Goal: Information Seeking & Learning: Learn about a topic

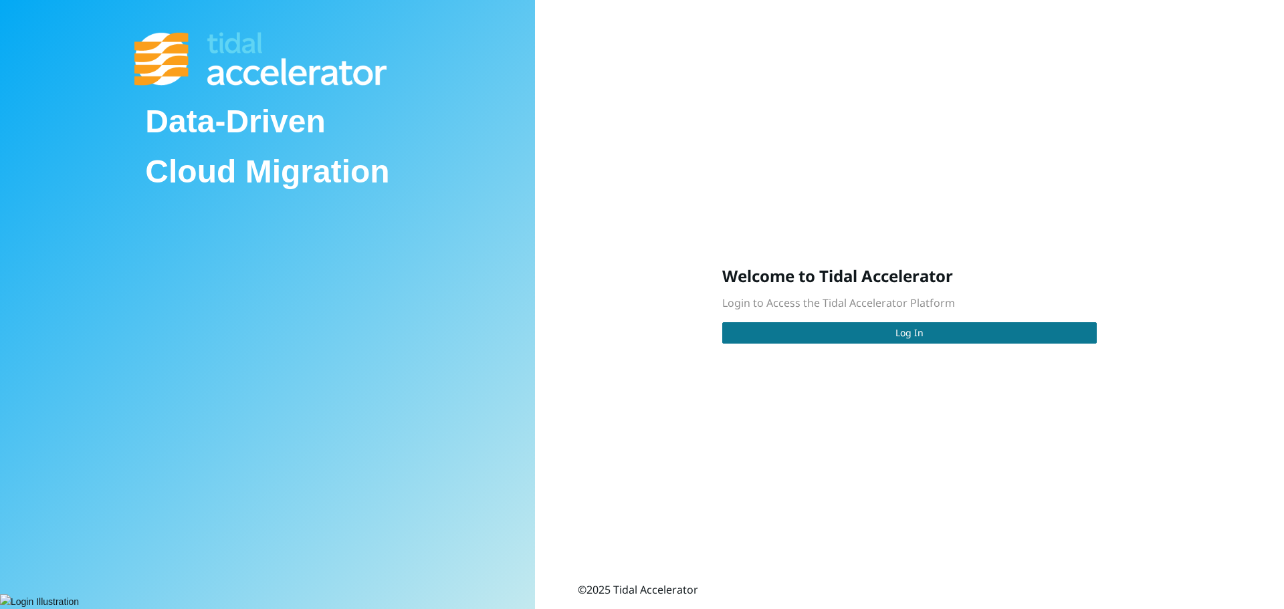
click at [900, 337] on span "Log In" at bounding box center [910, 333] width 28 height 15
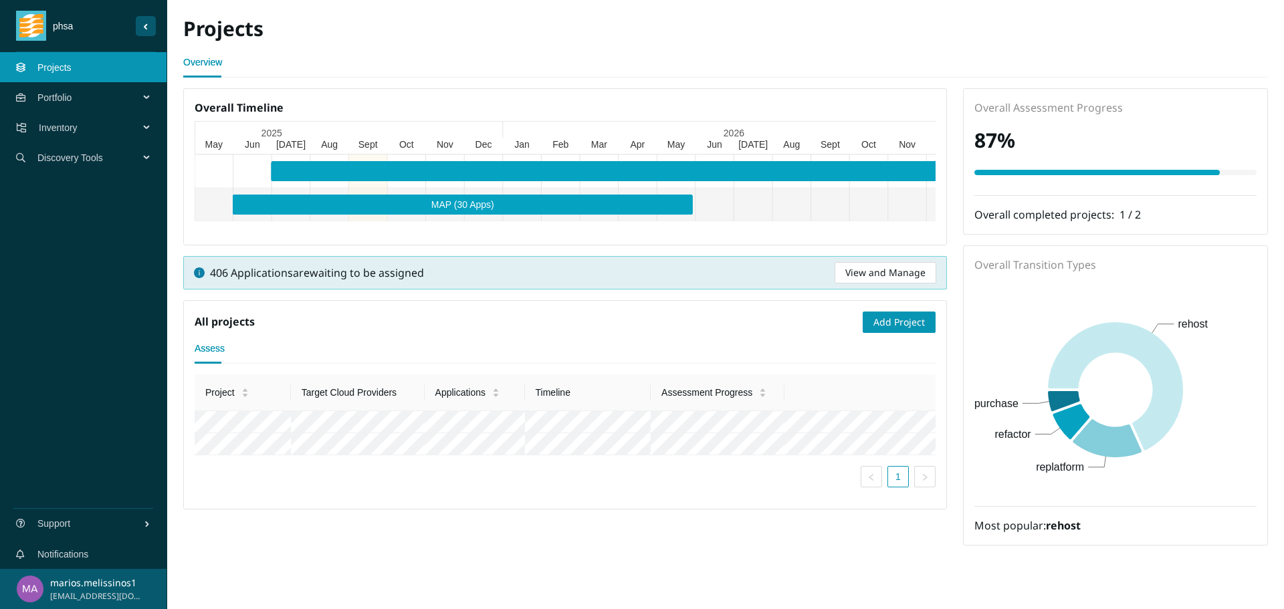
click at [85, 124] on span "Inventory" at bounding box center [92, 128] width 106 height 40
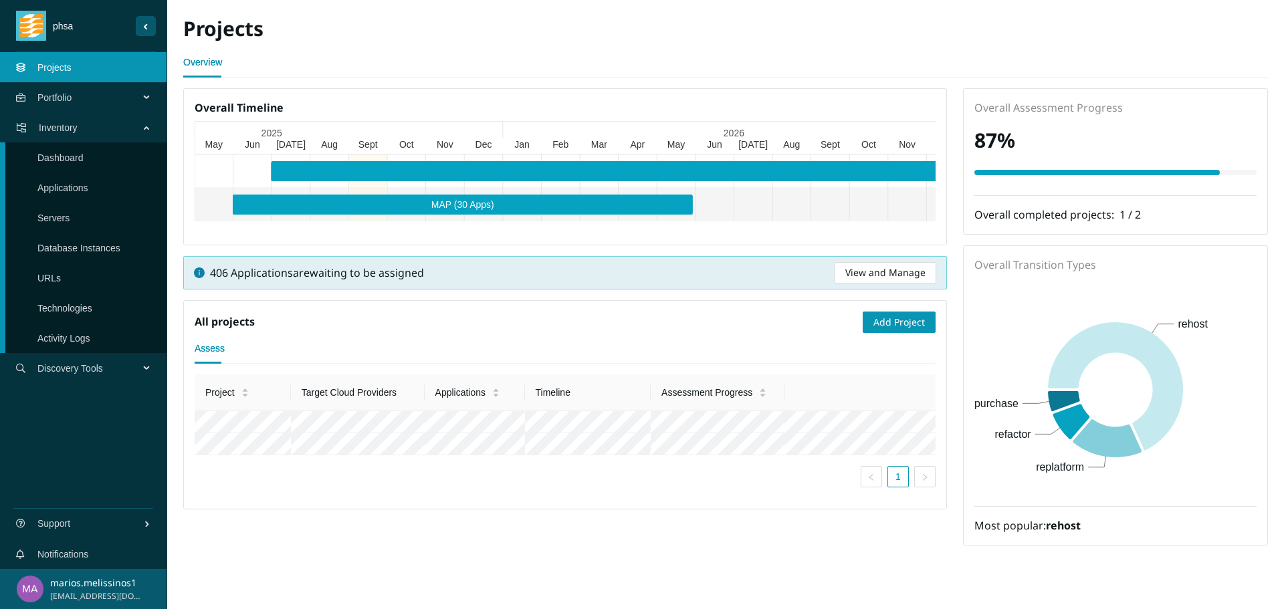
click at [76, 184] on link "Applications" at bounding box center [62, 188] width 51 height 11
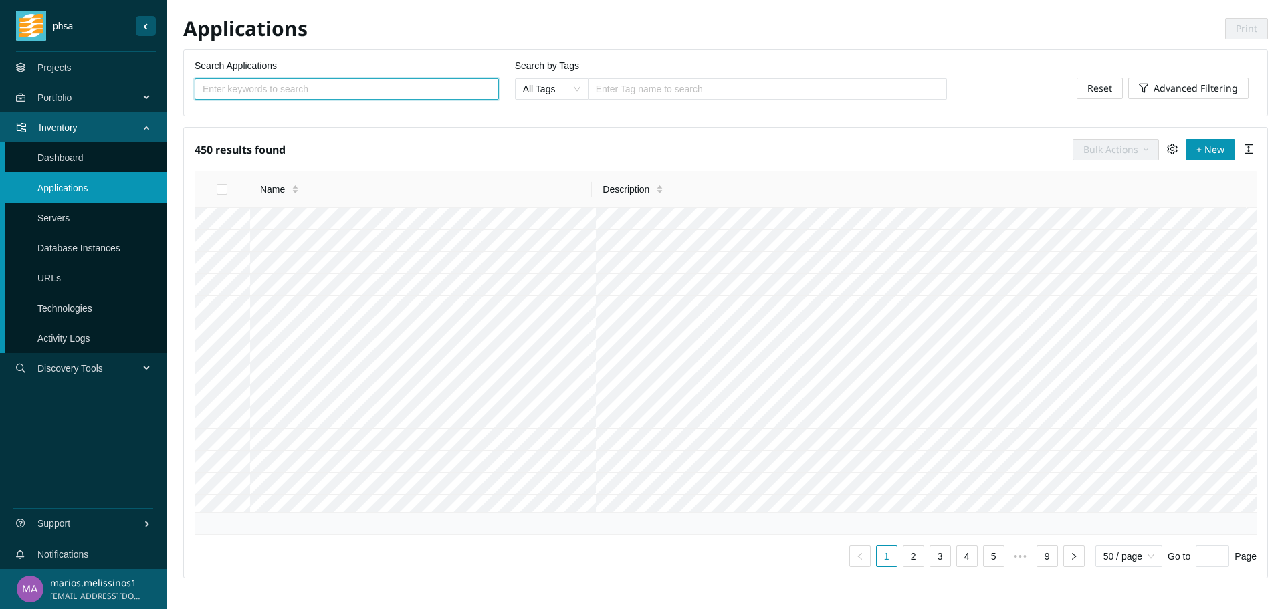
click at [286, 96] on input "Search Applications" at bounding box center [342, 89] width 278 height 15
click at [341, 92] on input "Search Applications" at bounding box center [342, 89] width 278 height 15
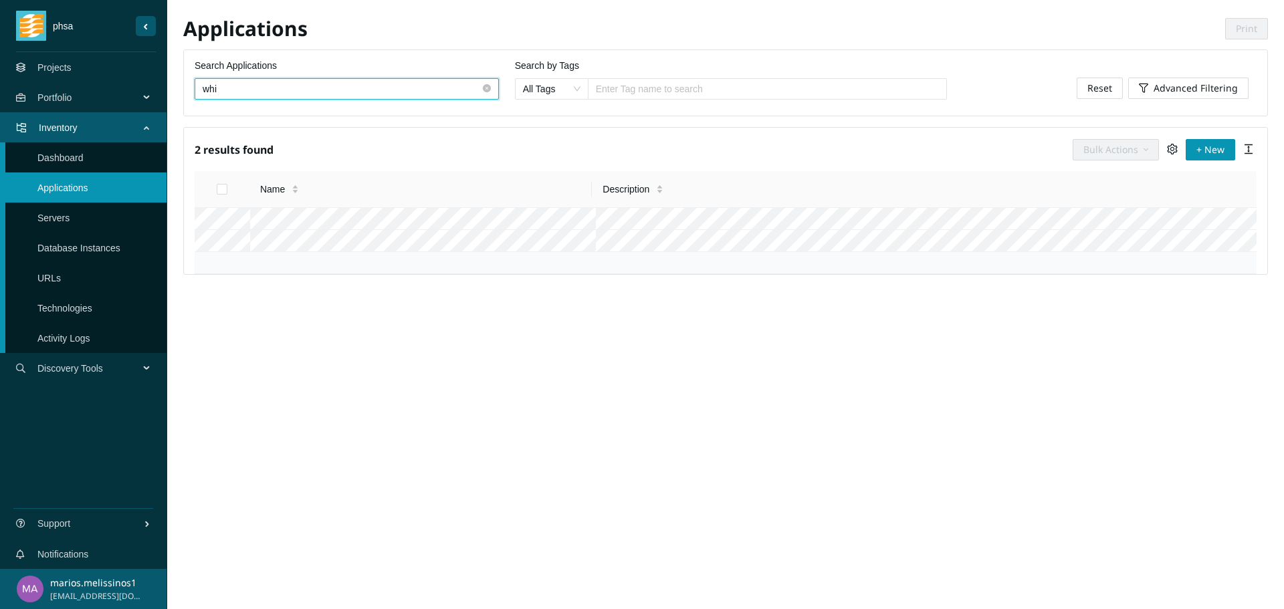
type input "whi"
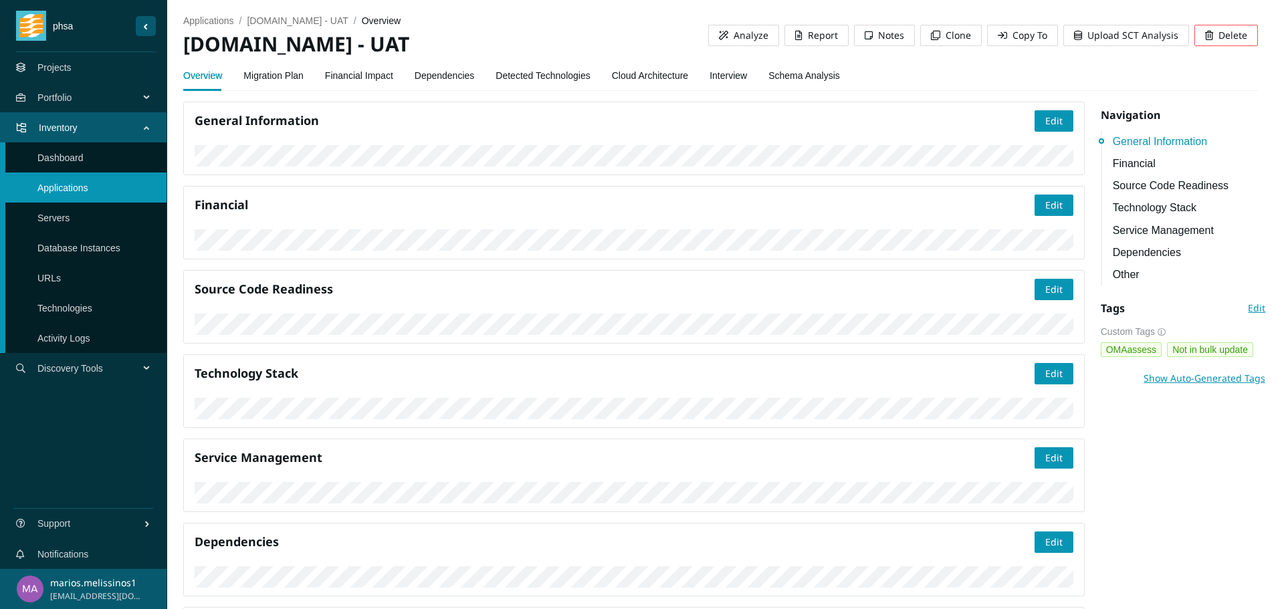
click at [294, 80] on link "Migration Plan" at bounding box center [273, 75] width 60 height 27
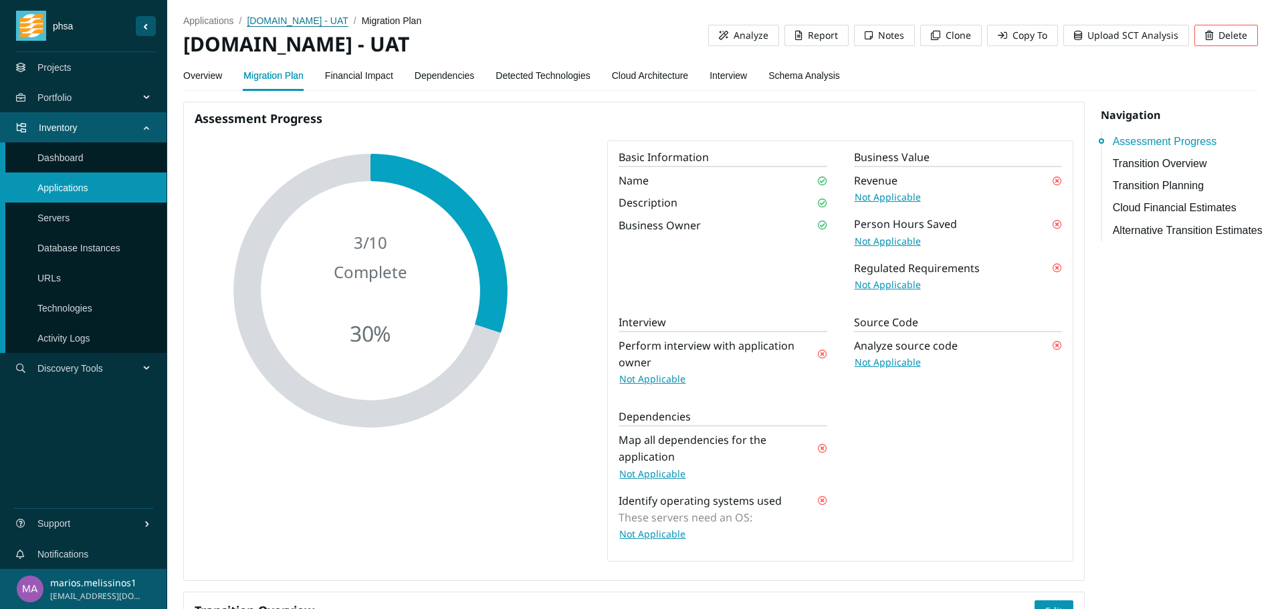
click at [298, 23] on span "[DOMAIN_NAME] - UAT" at bounding box center [297, 20] width 101 height 11
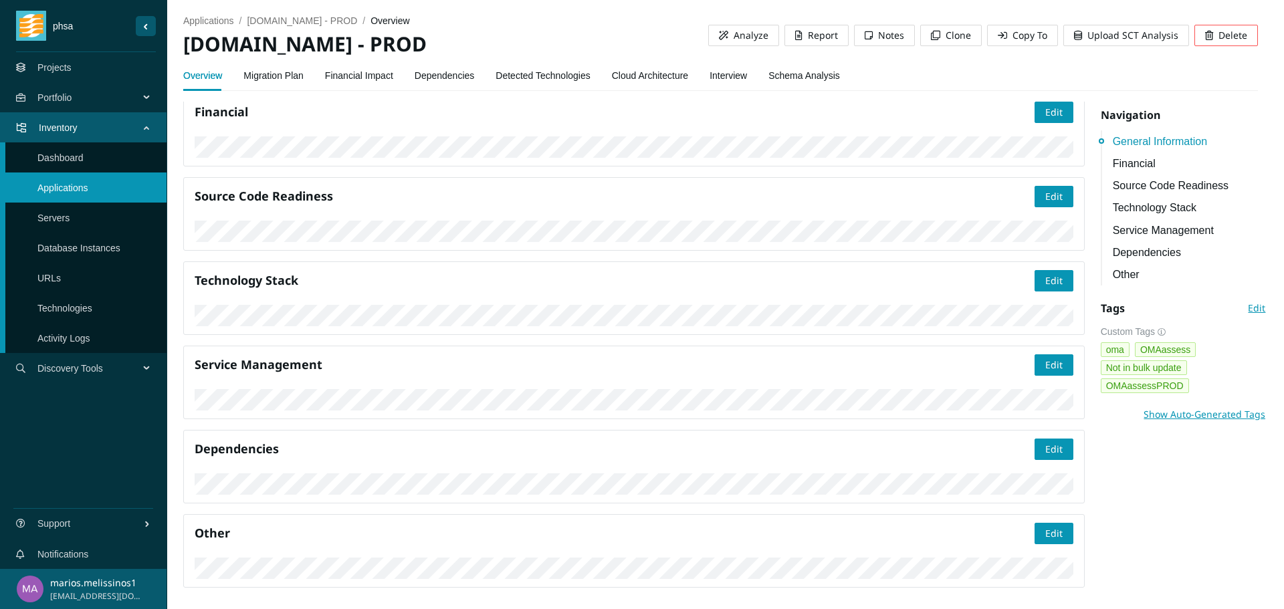
scroll to position [334, 0]
click at [1114, 254] on link "Dependencies" at bounding box center [1190, 252] width 154 height 17
click at [268, 74] on link "Migration Plan" at bounding box center [273, 75] width 60 height 27
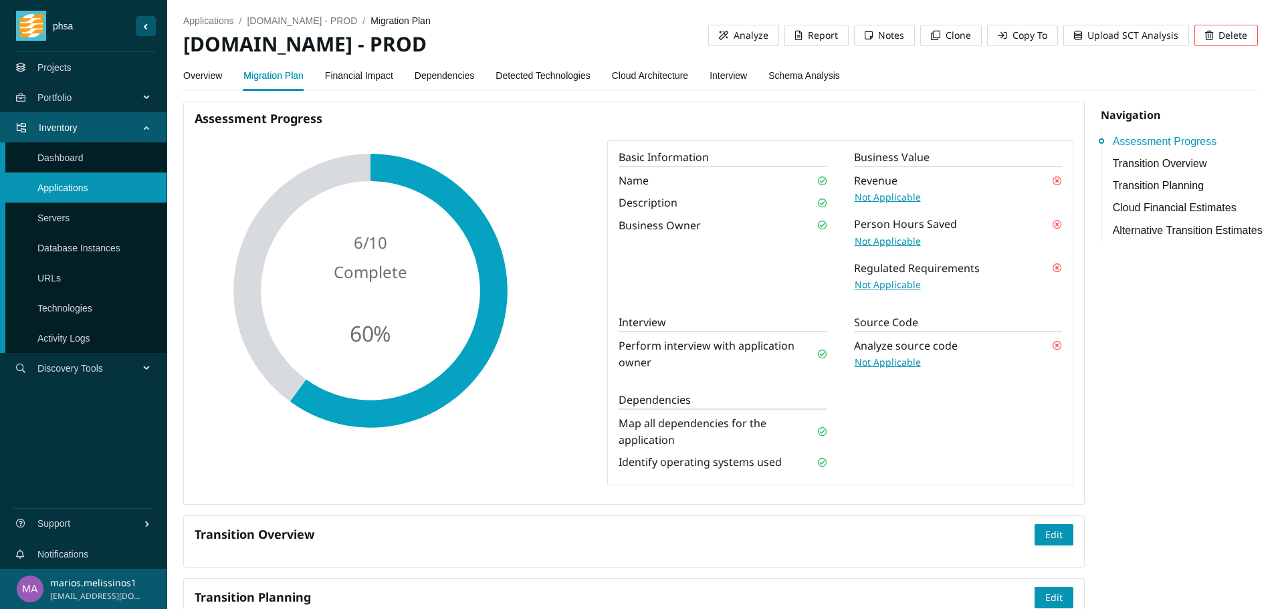
click at [1133, 234] on link "Alternative Transition Estimates" at bounding box center [1190, 230] width 154 height 17
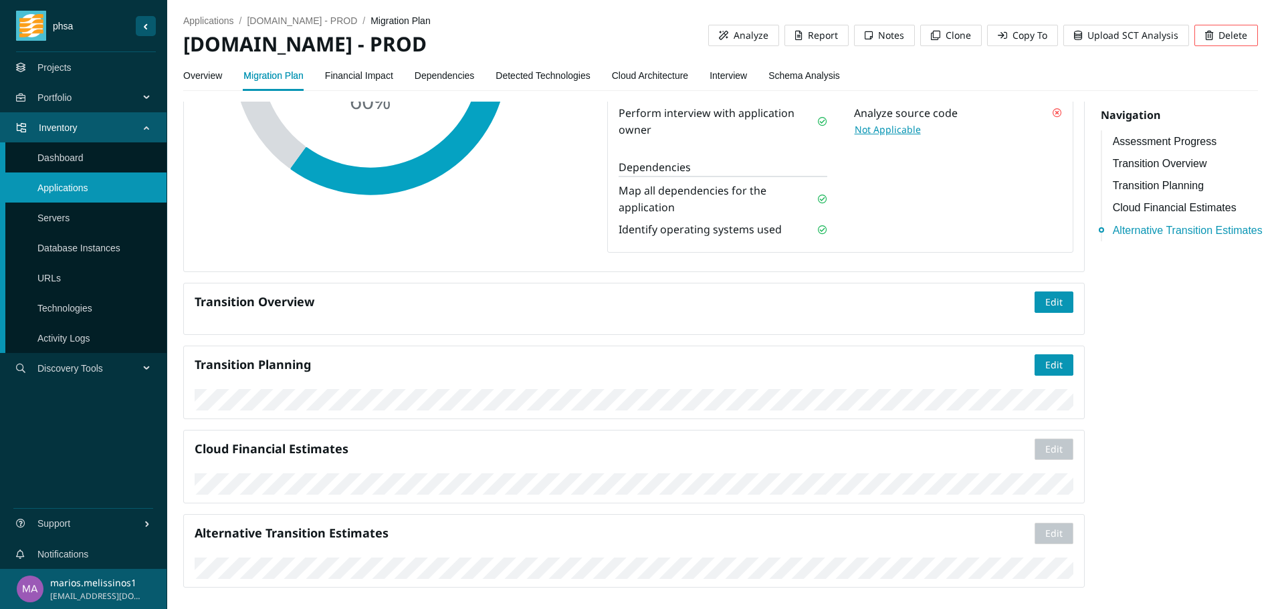
scroll to position [570, 0]
click at [1173, 200] on link "Cloud Financial Estimates" at bounding box center [1190, 207] width 154 height 17
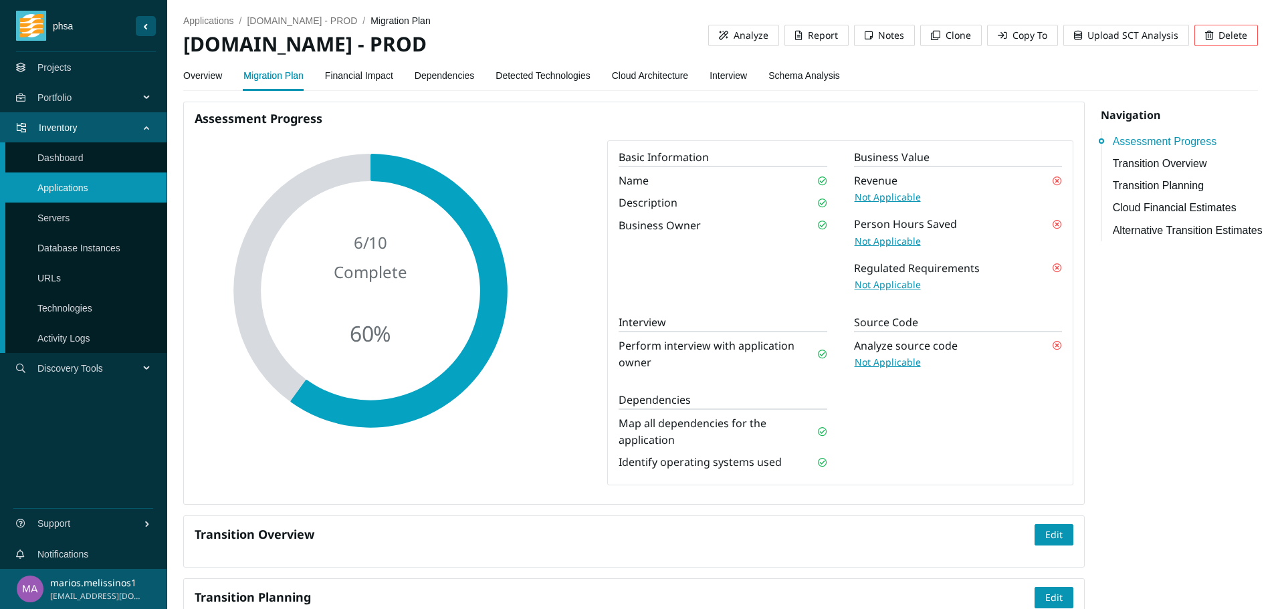
click at [649, 73] on link "Cloud Architecture" at bounding box center [650, 75] width 76 height 27
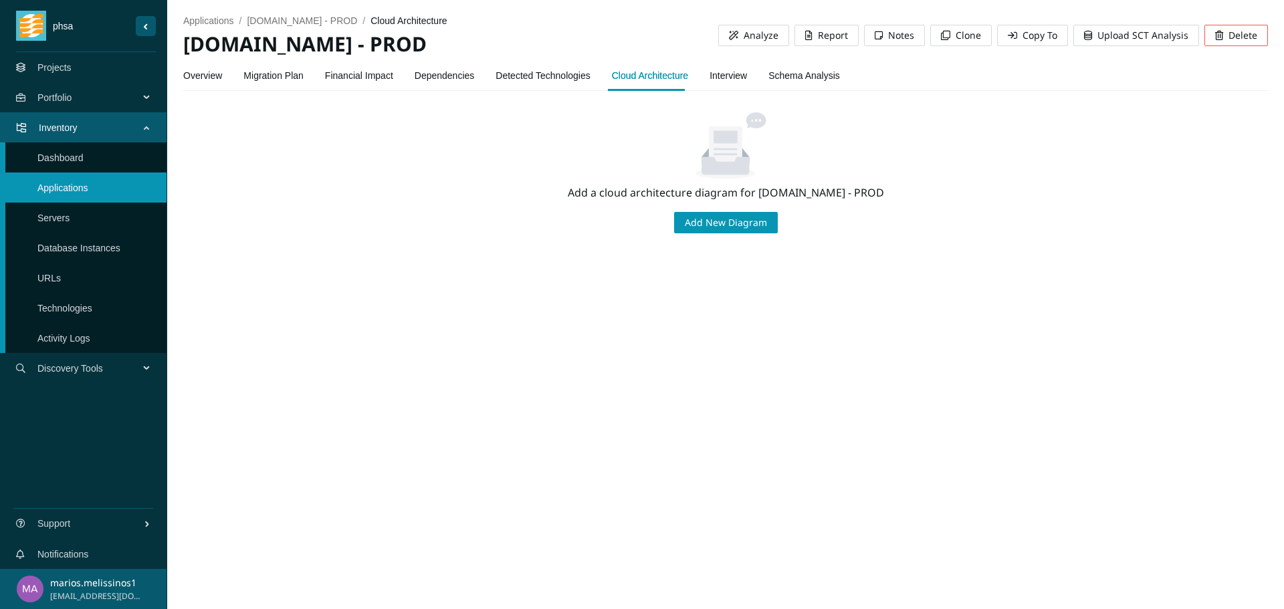
click at [558, 77] on link "Detected Technologies" at bounding box center [543, 75] width 94 height 27
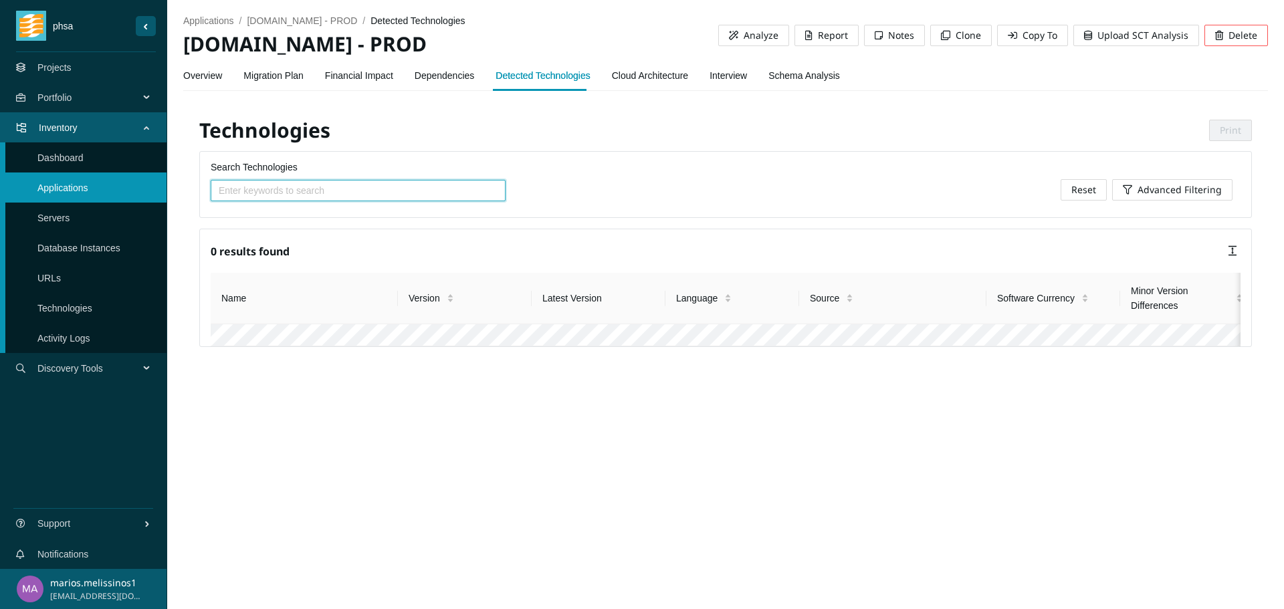
click at [448, 73] on link "Dependencies" at bounding box center [445, 75] width 60 height 27
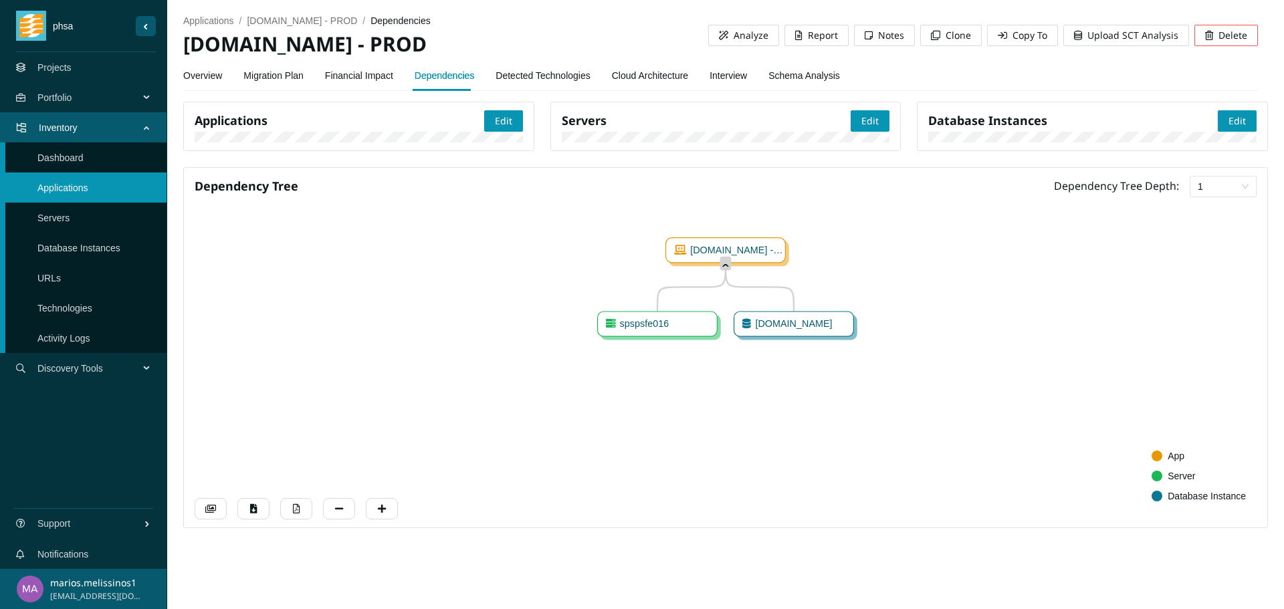
click at [263, 74] on link "Migration Plan" at bounding box center [273, 75] width 60 height 27
